Goal: Information Seeking & Learning: Find specific fact

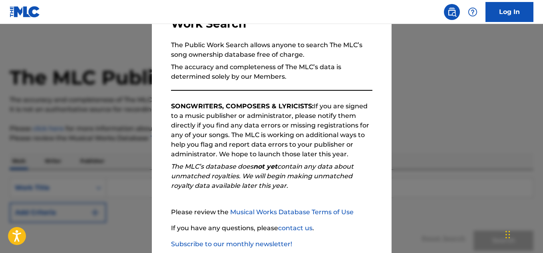
scroll to position [113, 0]
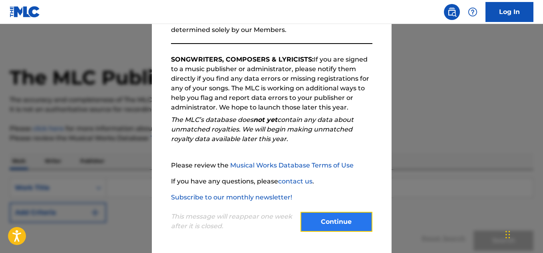
click at [322, 231] on button "Continue" at bounding box center [336, 222] width 72 height 20
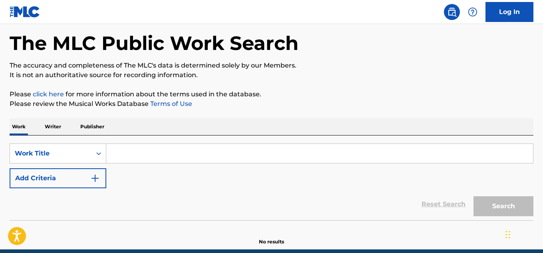
scroll to position [69, 0]
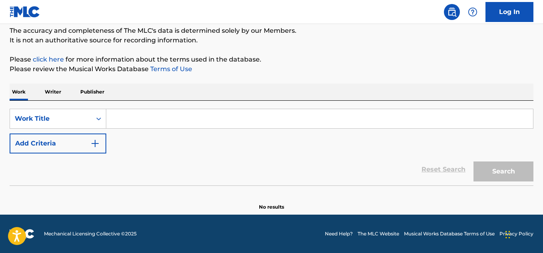
click at [233, 103] on div "SearchWithCriteria2060fa01-f2be-40b4-9233-819940f9dd81 Work Title Add Criteria …" at bounding box center [272, 143] width 524 height 85
click at [132, 118] on input "Search Form" at bounding box center [319, 118] width 427 height 19
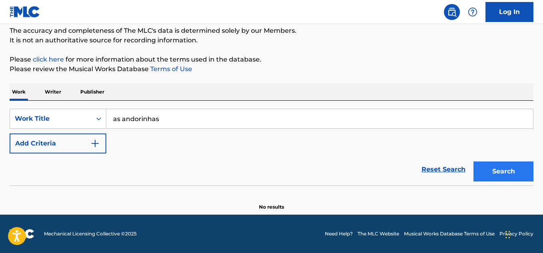
type input "as andorinhas"
click at [496, 179] on button "Search" at bounding box center [503, 171] width 60 height 20
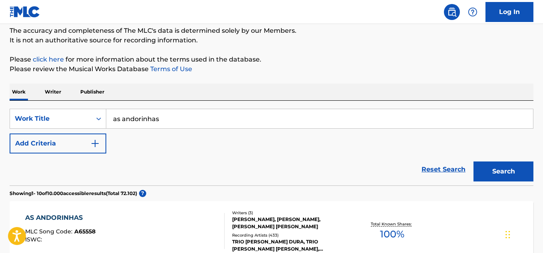
click at [285, 167] on div "Reset Search Search" at bounding box center [272, 169] width 524 height 32
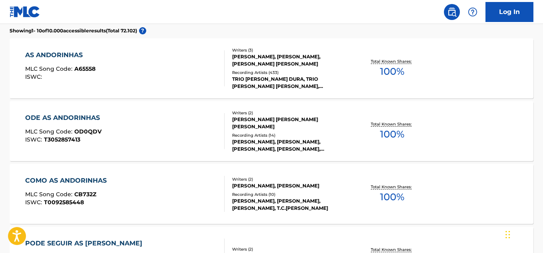
scroll to position [149, 0]
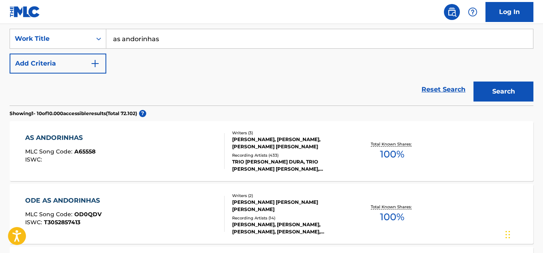
click at [90, 148] on span "A65558" at bounding box center [84, 151] width 21 height 7
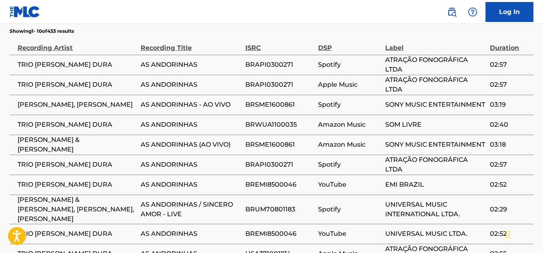
scroll to position [599, 0]
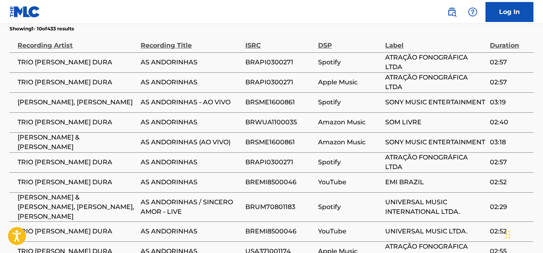
click at [205, 22] on nav "Log In" at bounding box center [271, 12] width 543 height 24
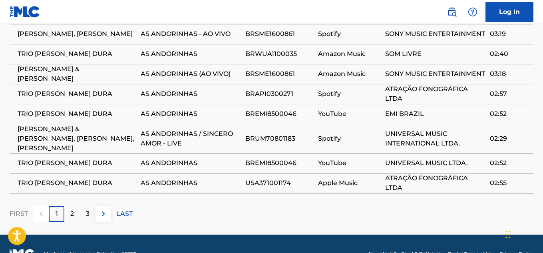
scroll to position [670, 0]
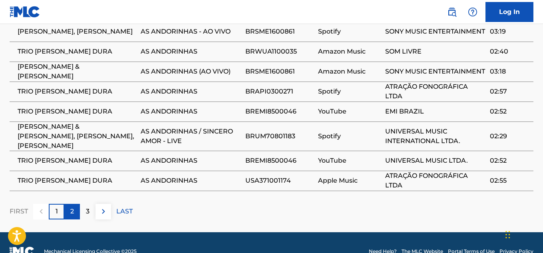
click at [72, 207] on p "2" at bounding box center [72, 212] width 4 height 10
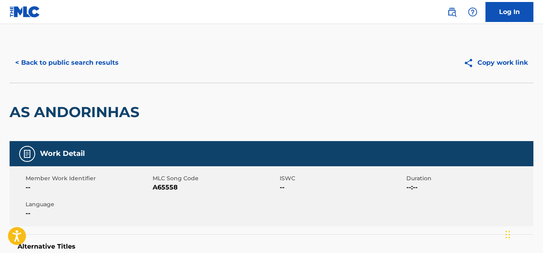
scroll to position [0, 0]
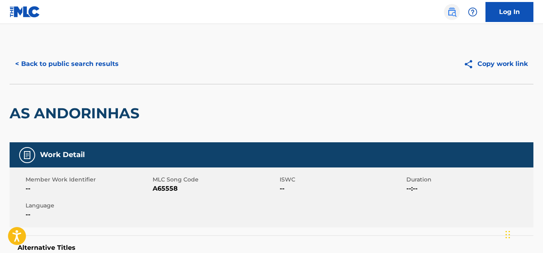
click at [451, 11] on img at bounding box center [452, 12] width 10 height 10
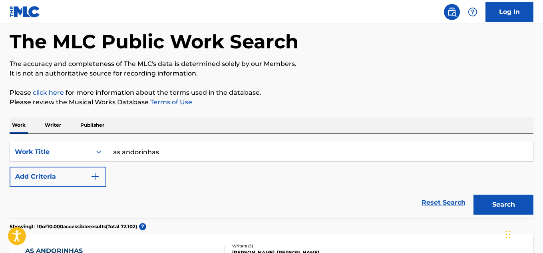
scroll to position [80, 0]
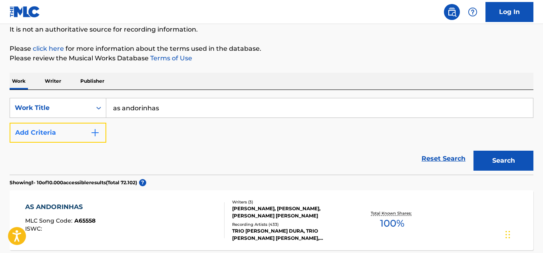
click at [92, 140] on button "Add Criteria" at bounding box center [58, 133] width 97 height 20
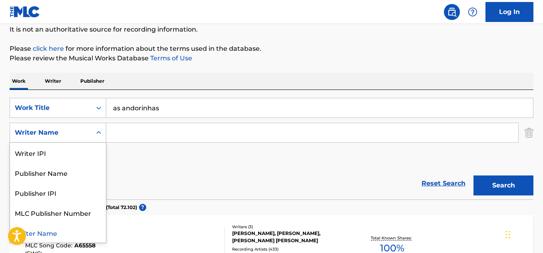
click at [99, 133] on icon "Search Form" at bounding box center [98, 132] width 5 height 3
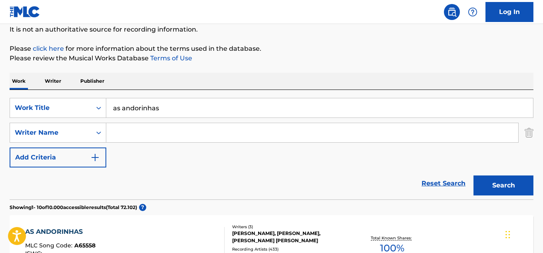
click at [58, 77] on p "Writer" at bounding box center [52, 81] width 21 height 17
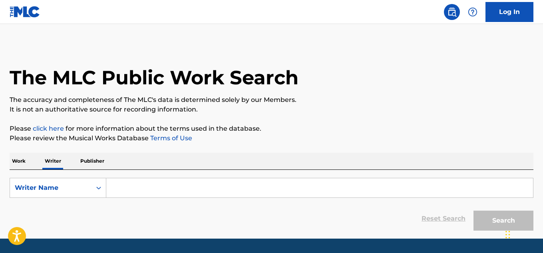
click at [145, 193] on input "Search Form" at bounding box center [319, 187] width 427 height 19
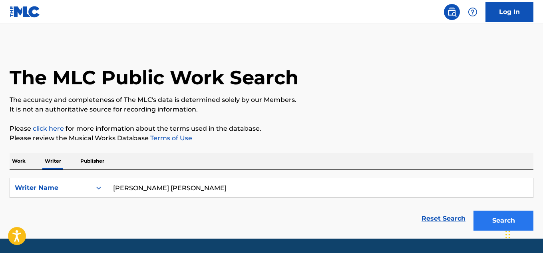
type input "[PERSON_NAME] [PERSON_NAME]"
click at [483, 219] on button "Search" at bounding box center [503, 221] width 60 height 20
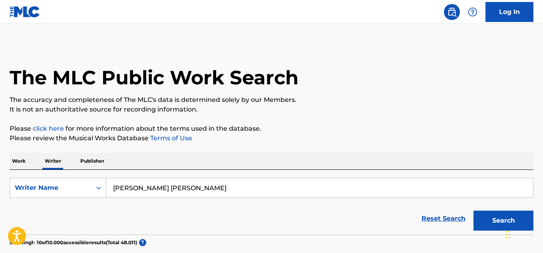
scroll to position [160, 0]
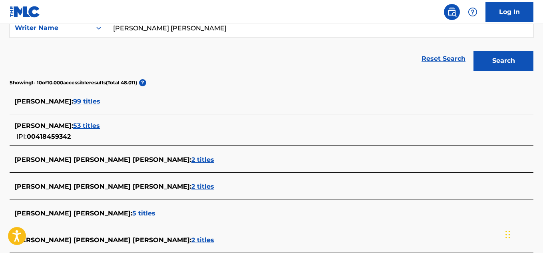
click at [302, 79] on section "Showing 1 - 10 of 10.000 accessible results (Total 48.011 ) ?" at bounding box center [272, 81] width 524 height 12
click at [100, 103] on span "99 titles" at bounding box center [86, 101] width 27 height 8
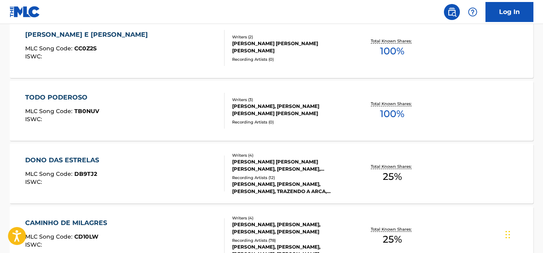
scroll to position [519, 0]
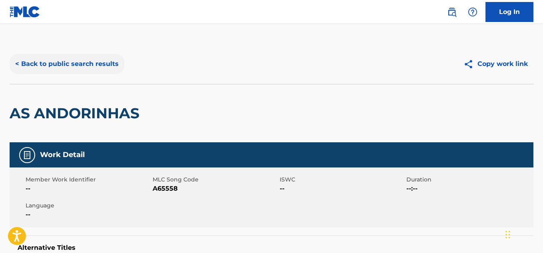
click at [84, 70] on button "< Back to public search results" at bounding box center [67, 64] width 115 height 20
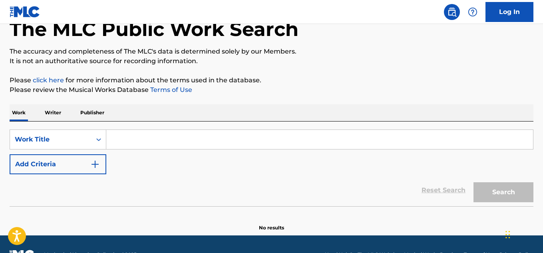
click at [129, 143] on input "Search Form" at bounding box center [319, 139] width 427 height 19
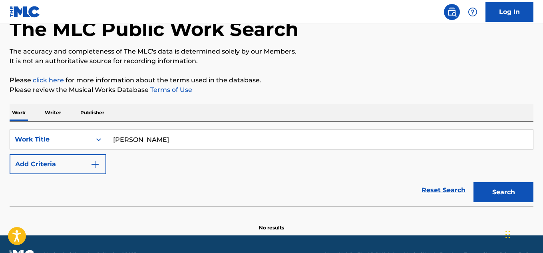
type input "[PERSON_NAME]"
click at [473, 182] on button "Search" at bounding box center [503, 192] width 60 height 20
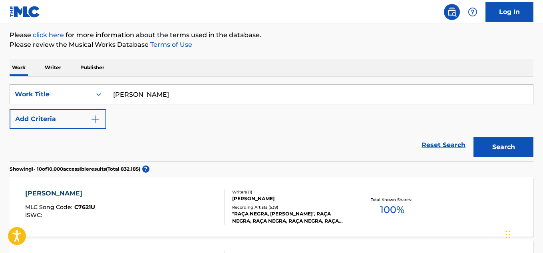
scroll to position [168, 0]
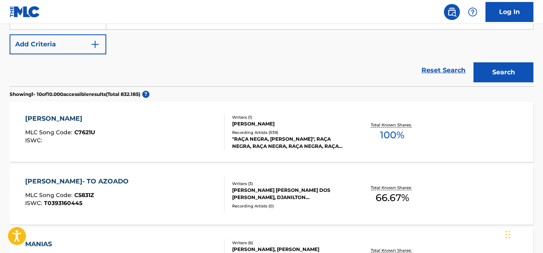
click at [261, 124] on div "[PERSON_NAME]" at bounding box center [290, 123] width 117 height 7
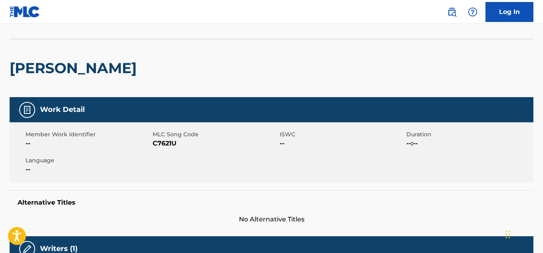
scroll to position [160, 0]
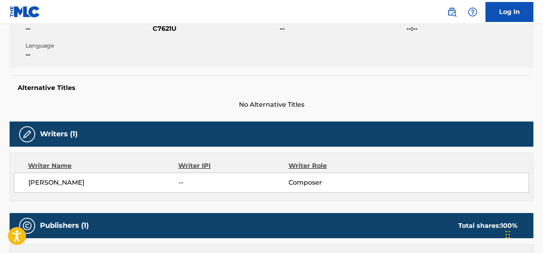
click at [81, 179] on span "[PERSON_NAME]" at bounding box center [103, 183] width 150 height 10
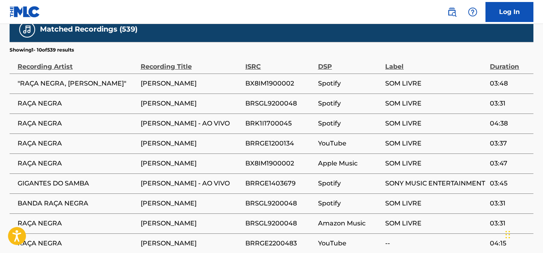
scroll to position [639, 0]
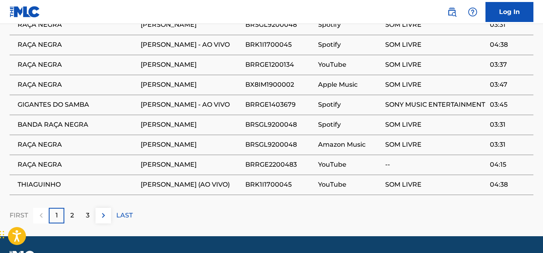
drag, startPoint x: 507, startPoint y: 239, endPoint x: 1, endPoint y: 248, distance: 505.4
click at [1, 248] on div "Widget de chat" at bounding box center [17, 234] width 40 height 38
click at [185, 208] on div "FIRST 1 2 3 LAST" at bounding box center [272, 216] width 524 height 16
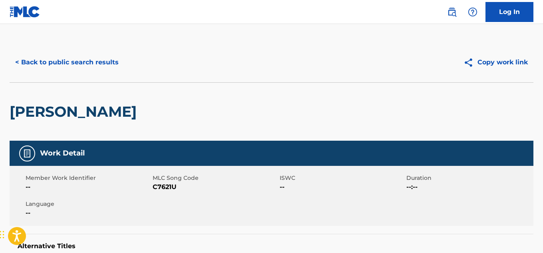
scroll to position [0, 0]
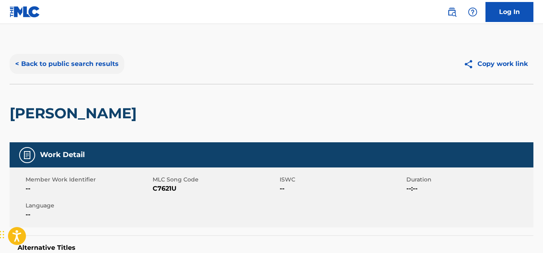
click at [100, 62] on button "< Back to public search results" at bounding box center [67, 64] width 115 height 20
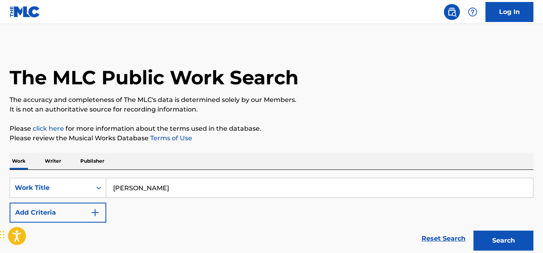
scroll to position [168, 0]
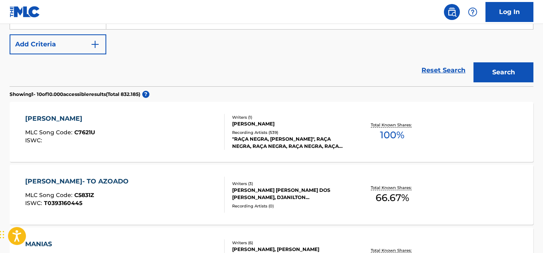
click at [394, 103] on div "[PERSON_NAME] MLC Song Code : C7621U ISWC : Writers ( 1 ) [PERSON_NAME] Recordi…" at bounding box center [272, 132] width 524 height 60
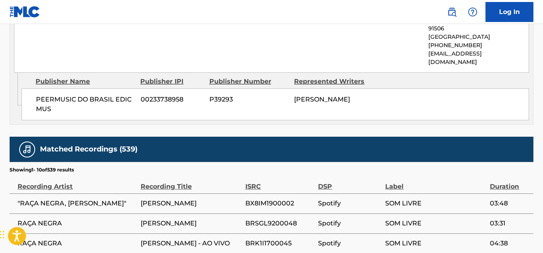
scroll to position [439, 0]
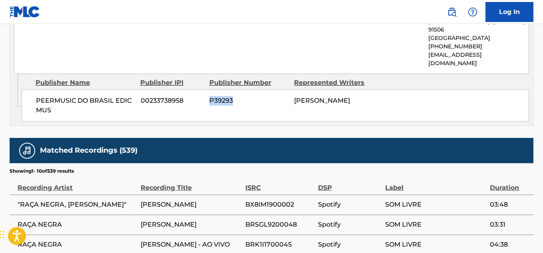
drag, startPoint x: 240, startPoint y: 95, endPoint x: 194, endPoint y: 97, distance: 46.4
click at [194, 97] on div "PEERMUSIC DO BRASIL EDIC MUS 00233738958 P39293 [PERSON_NAME]" at bounding box center [275, 105] width 507 height 32
copy div "P39293"
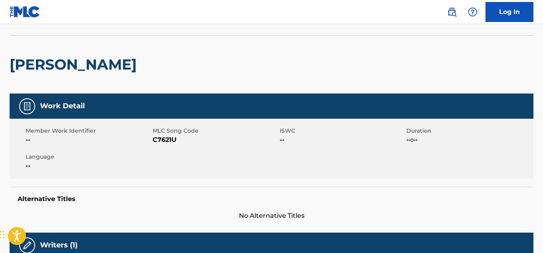
scroll to position [0, 0]
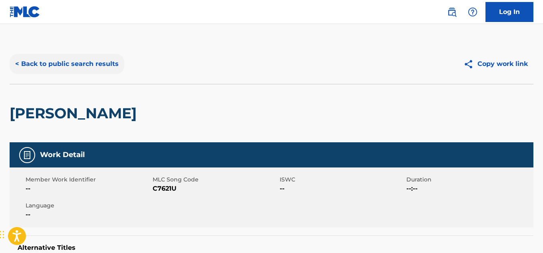
click at [67, 65] on button "< Back to public search results" at bounding box center [67, 64] width 115 height 20
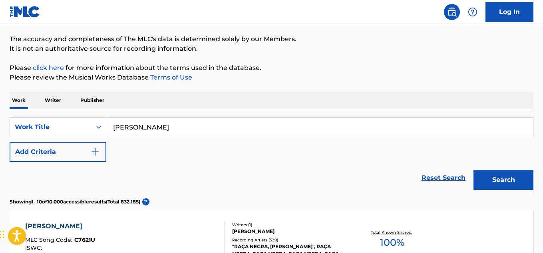
scroll to position [48, 0]
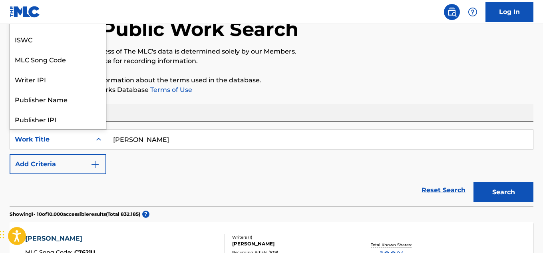
click at [92, 135] on div "Search Form" at bounding box center [98, 139] width 14 height 14
click at [167, 118] on div "Work Writer Publisher" at bounding box center [272, 112] width 524 height 17
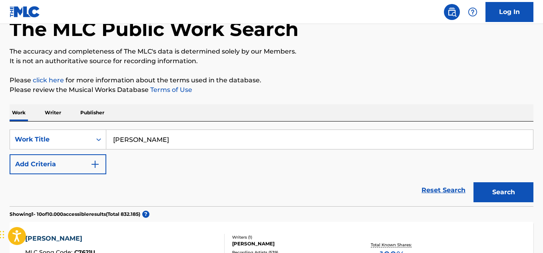
click at [96, 112] on p "Publisher" at bounding box center [92, 112] width 29 height 17
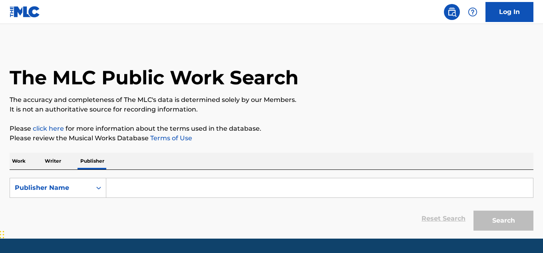
click at [119, 188] on input "Search Form" at bounding box center [319, 187] width 427 height 19
click at [97, 188] on icon "Search Form" at bounding box center [99, 188] width 8 height 8
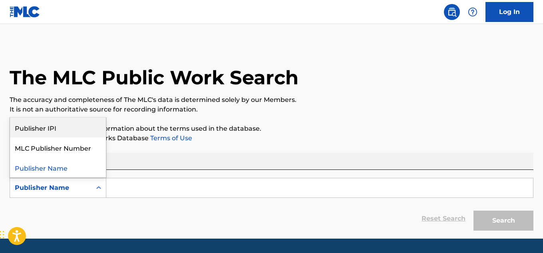
click at [70, 127] on div "Publisher IPI" at bounding box center [58, 127] width 96 height 20
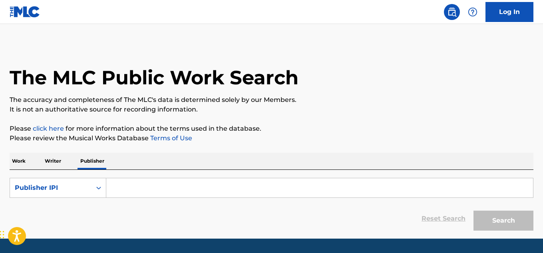
paste input "P39293"
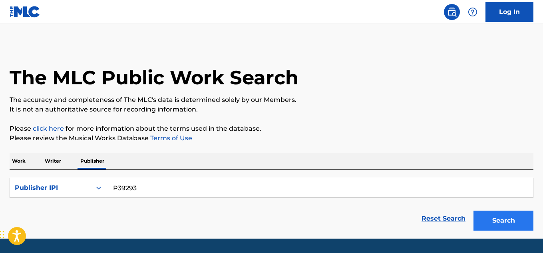
type input "P39293"
click at [504, 216] on button "Search" at bounding box center [503, 221] width 60 height 20
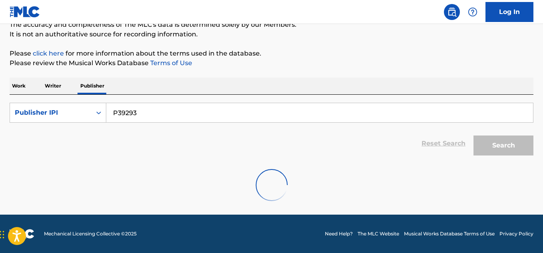
scroll to position [24, 0]
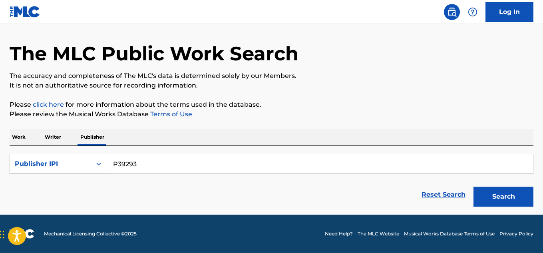
click at [81, 165] on div "Publisher IPI" at bounding box center [51, 164] width 72 height 10
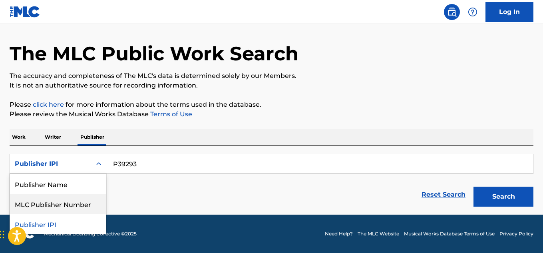
click at [78, 203] on div "MLC Publisher Number" at bounding box center [58, 204] width 96 height 20
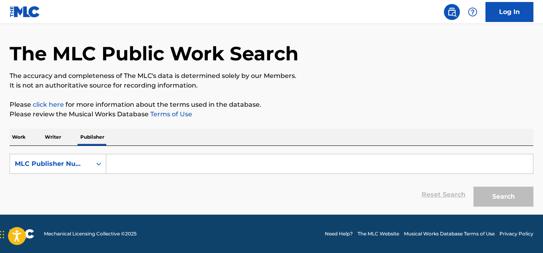
click at [150, 167] on input "Search Form" at bounding box center [319, 163] width 427 height 19
paste input "P39293"
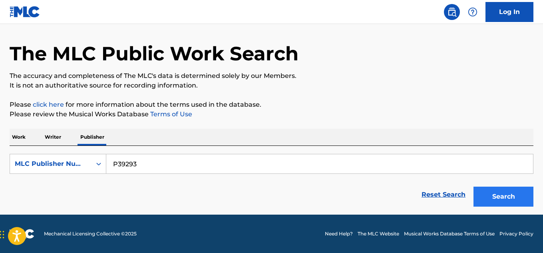
type input "P39293"
click at [496, 201] on button "Search" at bounding box center [503, 197] width 60 height 20
click at [14, 139] on p "Work" at bounding box center [19, 137] width 18 height 17
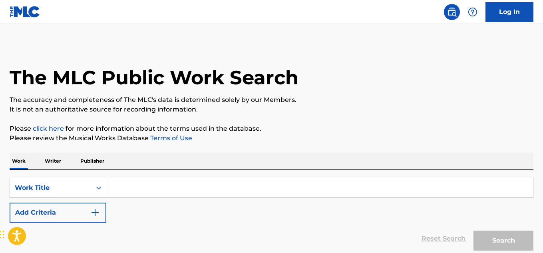
click at [52, 161] on p "Writer" at bounding box center [52, 161] width 21 height 17
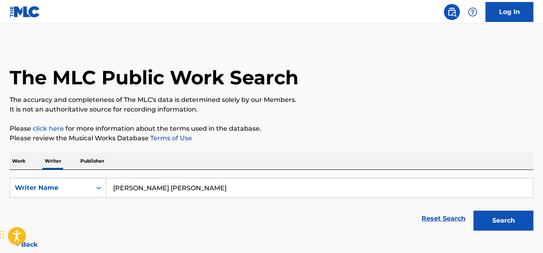
click at [97, 158] on p "Publisher" at bounding box center [92, 161] width 29 height 17
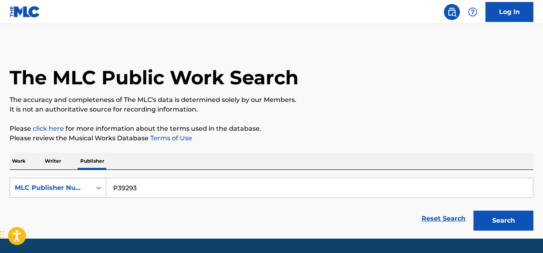
drag, startPoint x: 150, startPoint y: 191, endPoint x: 79, endPoint y: 188, distance: 70.8
click at [81, 188] on div "SearchWithCriteria487ffbb6-1830-46ec-8caf-0ba6882f70cc MLC Publisher Number P39…" at bounding box center [272, 188] width 524 height 20
click at [79, 188] on div "MLC Publisher Number" at bounding box center [51, 188] width 72 height 10
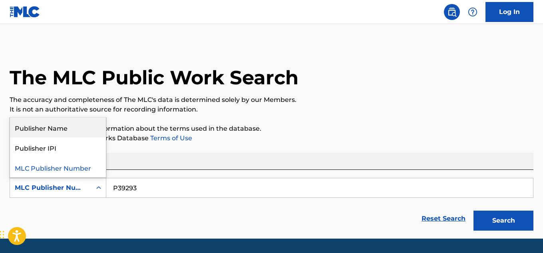
click at [78, 128] on div "Publisher Name" at bounding box center [58, 127] width 96 height 20
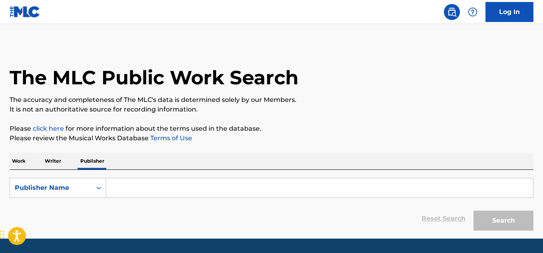
click at [150, 191] on input "Search Form" at bounding box center [319, 187] width 427 height 19
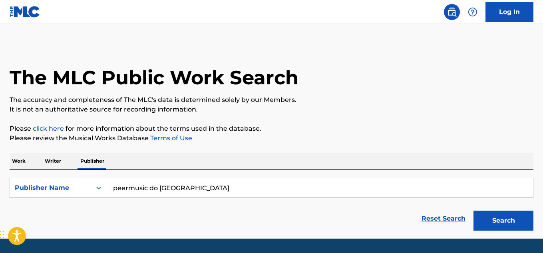
type input "peermusic do [GEOGRAPHIC_DATA]"
click at [473, 211] on button "Search" at bounding box center [503, 221] width 60 height 20
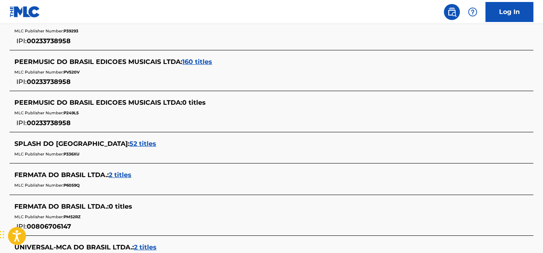
scroll to position [201, 0]
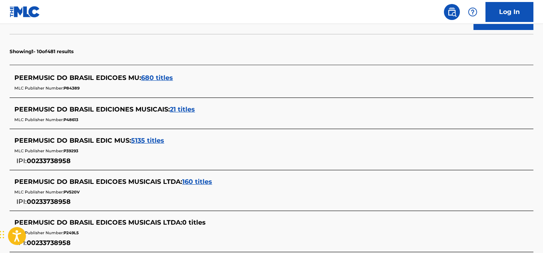
click at [150, 140] on span "5135 titles" at bounding box center [147, 141] width 33 height 8
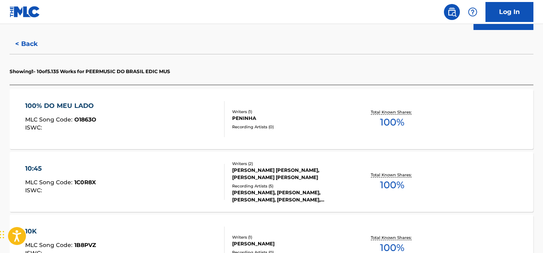
click at [227, 77] on section "Showing 1 - 10 of 5.135 Works for PEERMUSIC DO BRASIL EDIC MUS" at bounding box center [272, 69] width 524 height 31
click at [286, 70] on section "Showing 1 - 10 of 5.135 Works for PEERMUSIC DO BRASIL EDIC MUS" at bounding box center [272, 69] width 524 height 31
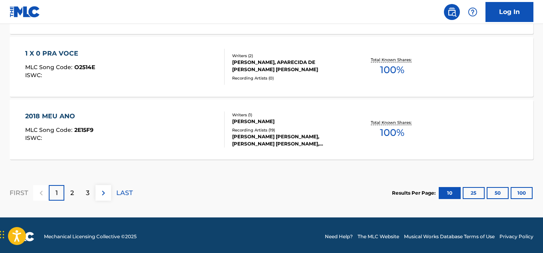
scroll to position [757, 0]
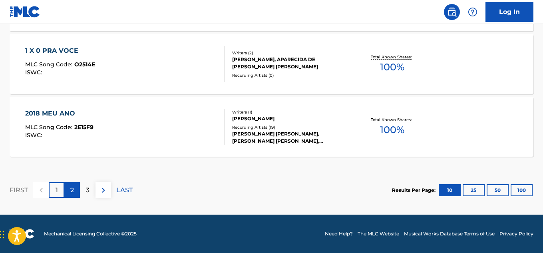
click at [68, 191] on div "2" at bounding box center [72, 190] width 16 height 16
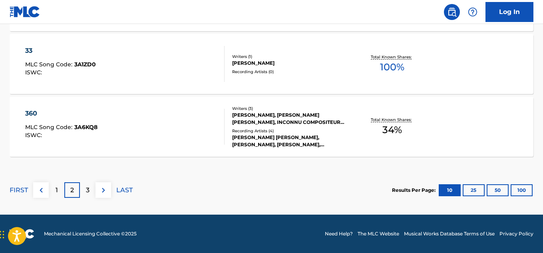
click at [218, 192] on section "FIRST 1 2 3 LAST Results Per Page: 10 25 50 100" at bounding box center [272, 189] width 524 height 41
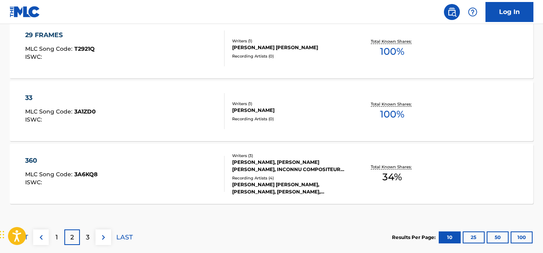
scroll to position [717, 0]
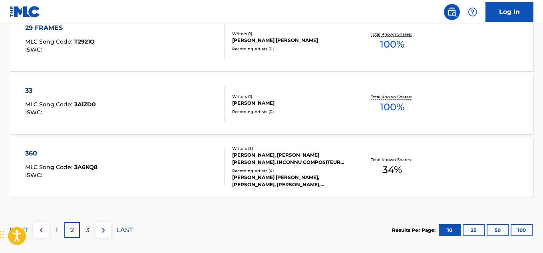
click at [127, 230] on p "LAST" at bounding box center [124, 230] width 16 height 10
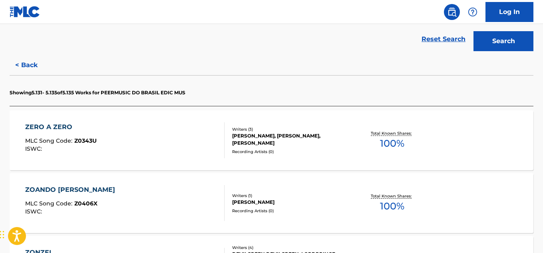
scroll to position [164, 0]
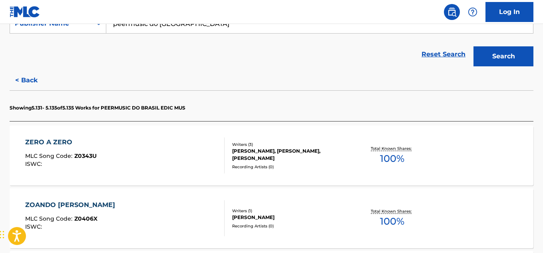
click at [185, 107] on p "Showing 5.131 - 5.135 of 5.135 Works for PEERMUSIC DO BRASIL EDIC MUS" at bounding box center [98, 107] width 176 height 7
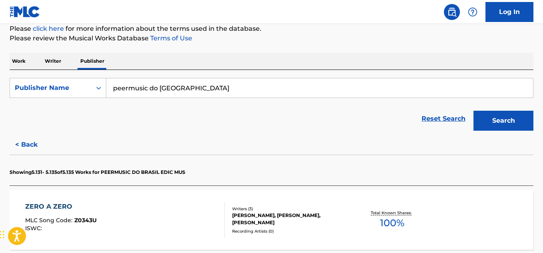
scroll to position [84, 0]
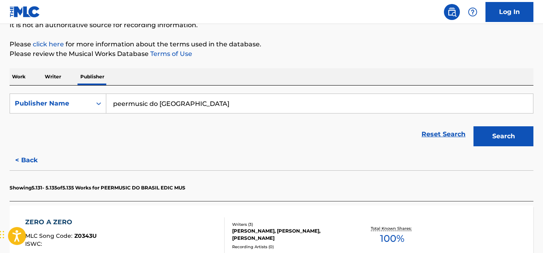
click at [62, 77] on p "Writer" at bounding box center [52, 76] width 21 height 17
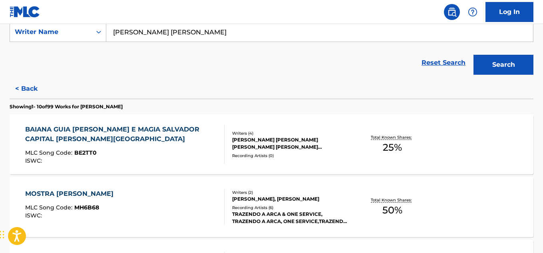
scroll to position [40, 0]
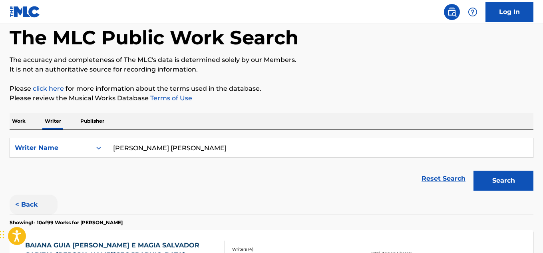
click at [39, 201] on button "< Back" at bounding box center [34, 205] width 48 height 20
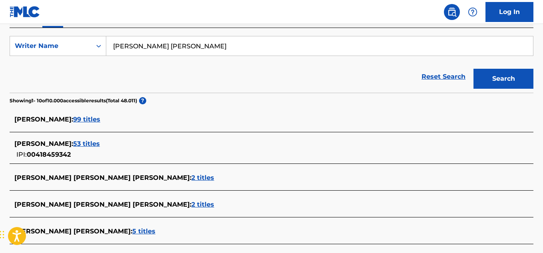
scroll to position [35, 0]
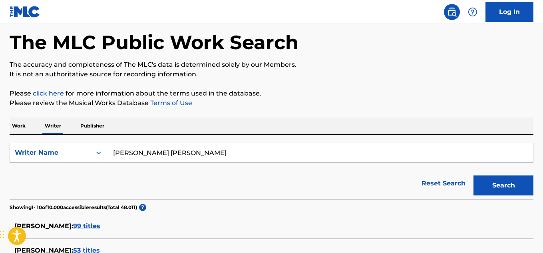
drag, startPoint x: 149, startPoint y: 151, endPoint x: 191, endPoint y: 155, distance: 42.5
click at [191, 155] on input "[PERSON_NAME] [PERSON_NAME]" at bounding box center [319, 152] width 427 height 19
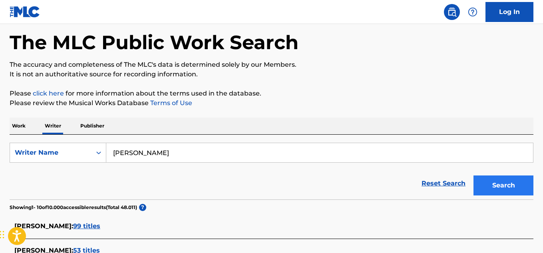
type input "[PERSON_NAME]"
click at [521, 189] on button "Search" at bounding box center [503, 185] width 60 height 20
